Goal: Navigation & Orientation: Find specific page/section

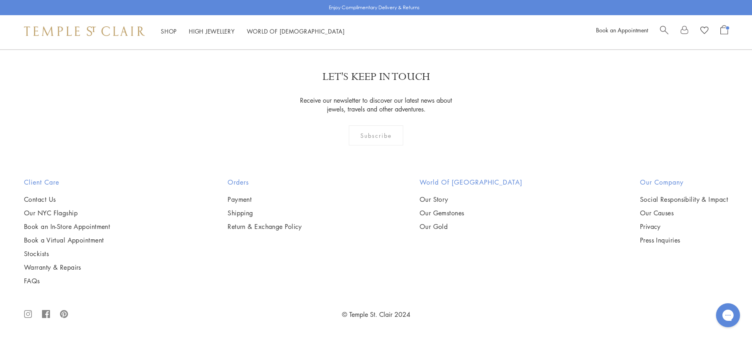
scroll to position [6249, 0]
click at [367, 17] on link "2" at bounding box center [363, 6] width 26 height 22
click at [402, 18] on link "3" at bounding box center [402, 7] width 26 height 22
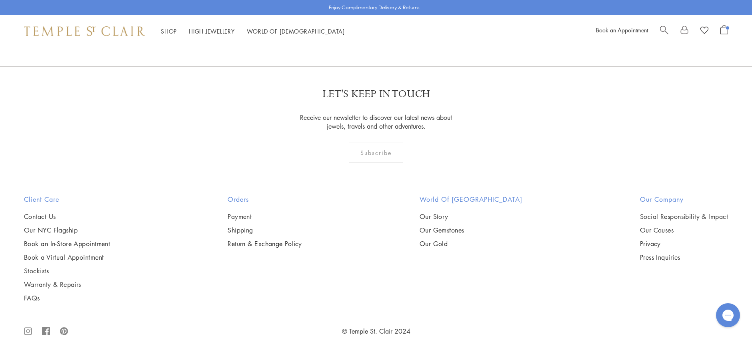
scroll to position [354, 0]
